Goal: Information Seeking & Learning: Check status

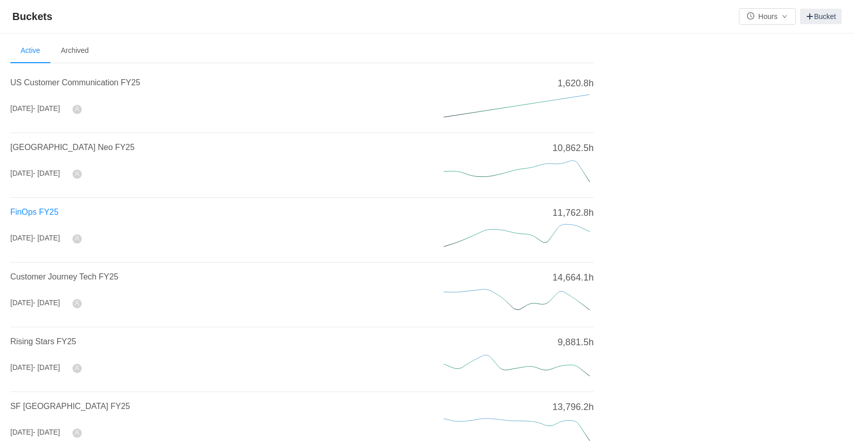
click at [34, 209] on span "FinOps FY25" at bounding box center [34, 212] width 48 height 9
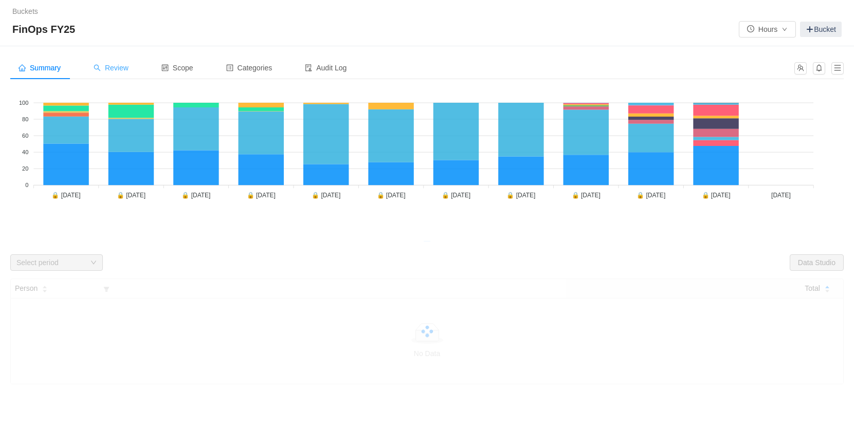
click at [118, 64] on span "Review" at bounding box center [111, 68] width 35 height 8
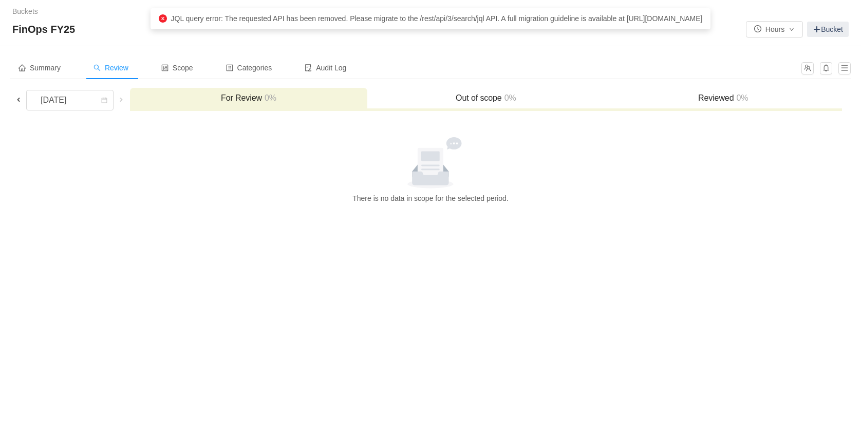
click at [119, 71] on span "Review" at bounding box center [111, 68] width 35 height 8
click at [77, 103] on div "[DATE]" at bounding box center [54, 100] width 44 height 20
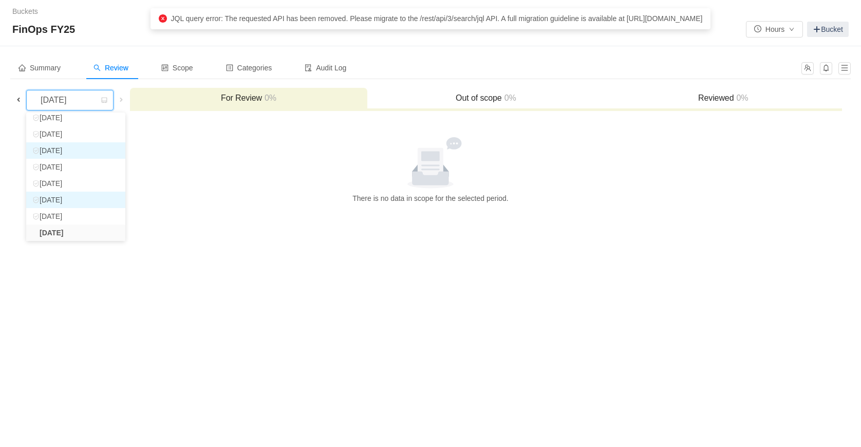
scroll to position [68, 0]
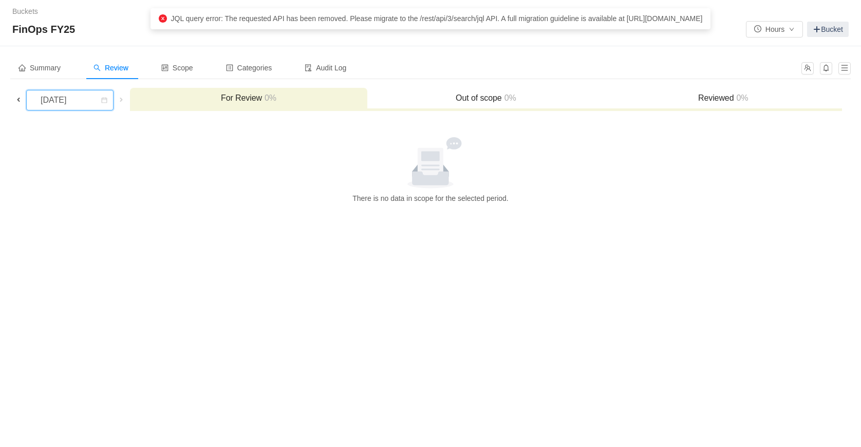
click at [317, 206] on div "Summary Review Scope Categories Audit Log [DATE] For Review 0% Out of scope 0% …" at bounding box center [430, 130] width 861 height 168
